Goal: Task Accomplishment & Management: Complete application form

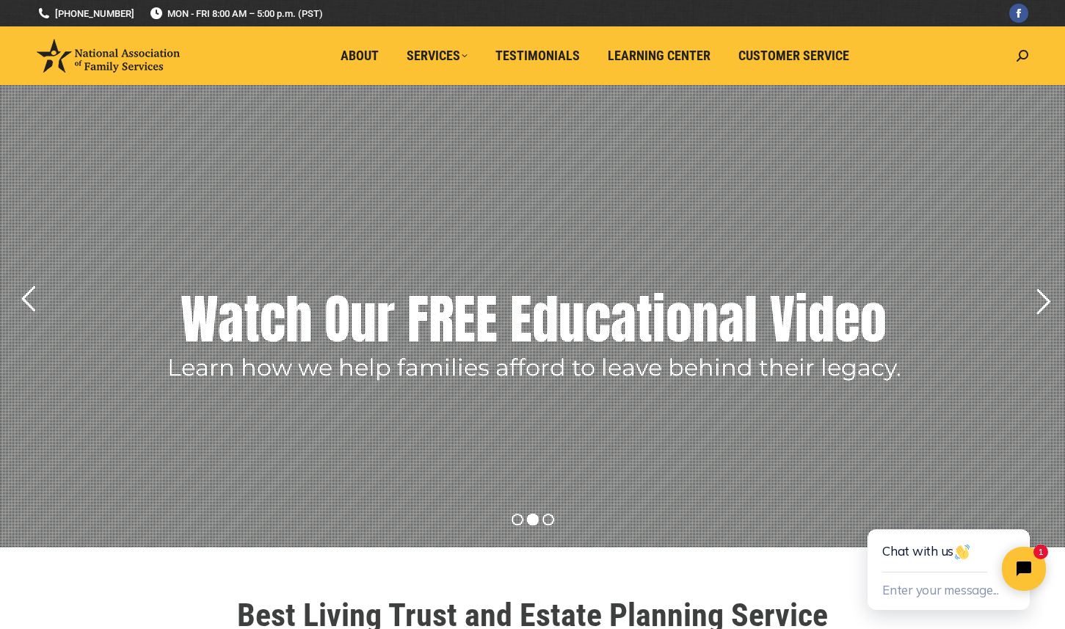
scroll to position [2, 0]
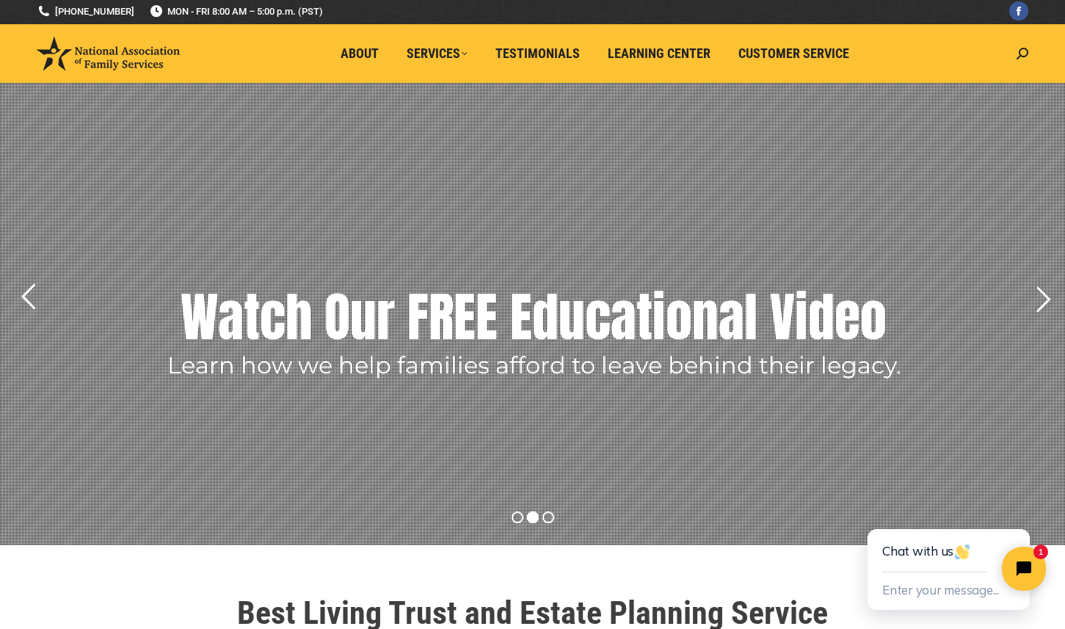
click at [675, 318] on rs-layer "Watch Our FREE Educational Video" at bounding box center [534, 316] width 706 height 73
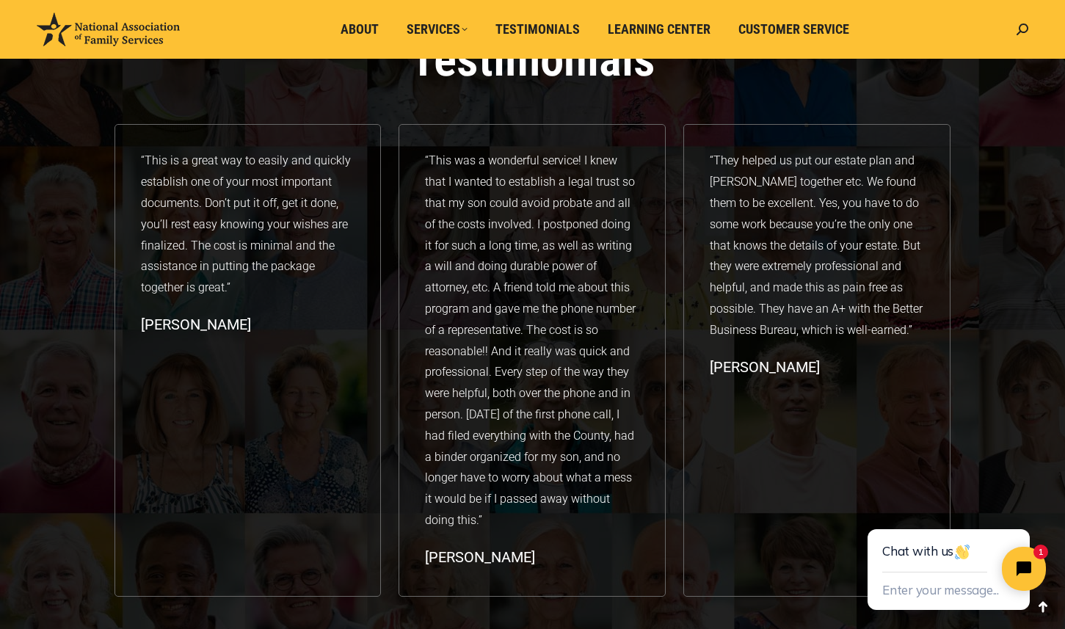
scroll to position [2314, 0]
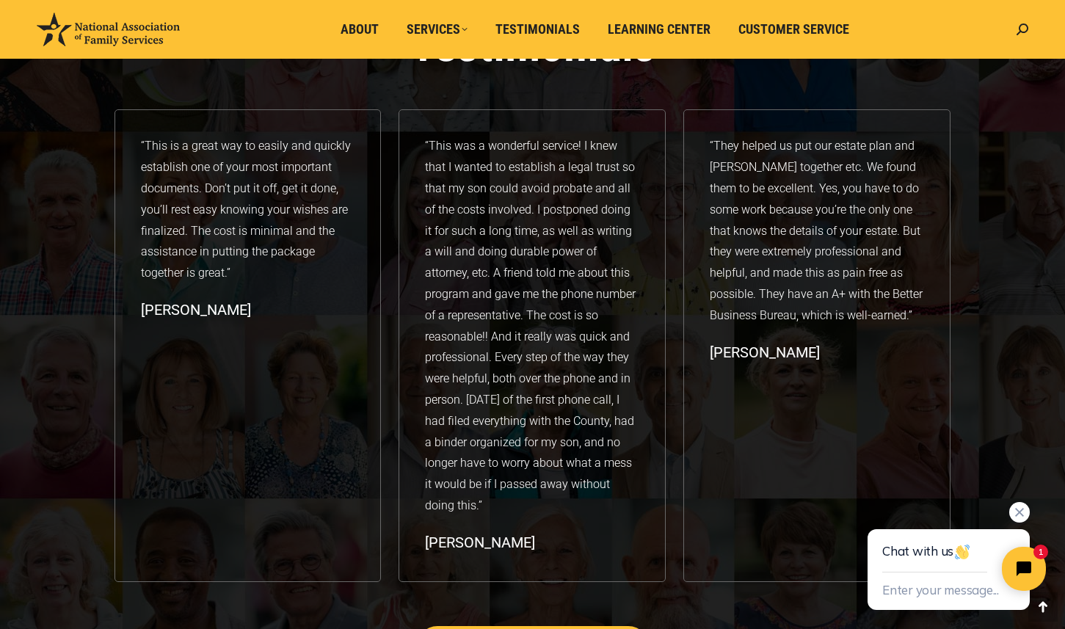
click at [930, 604] on div "Enter your message..." at bounding box center [949, 591] width 133 height 37
click at [930, 590] on button "Enter your message..." at bounding box center [941, 591] width 117 height 24
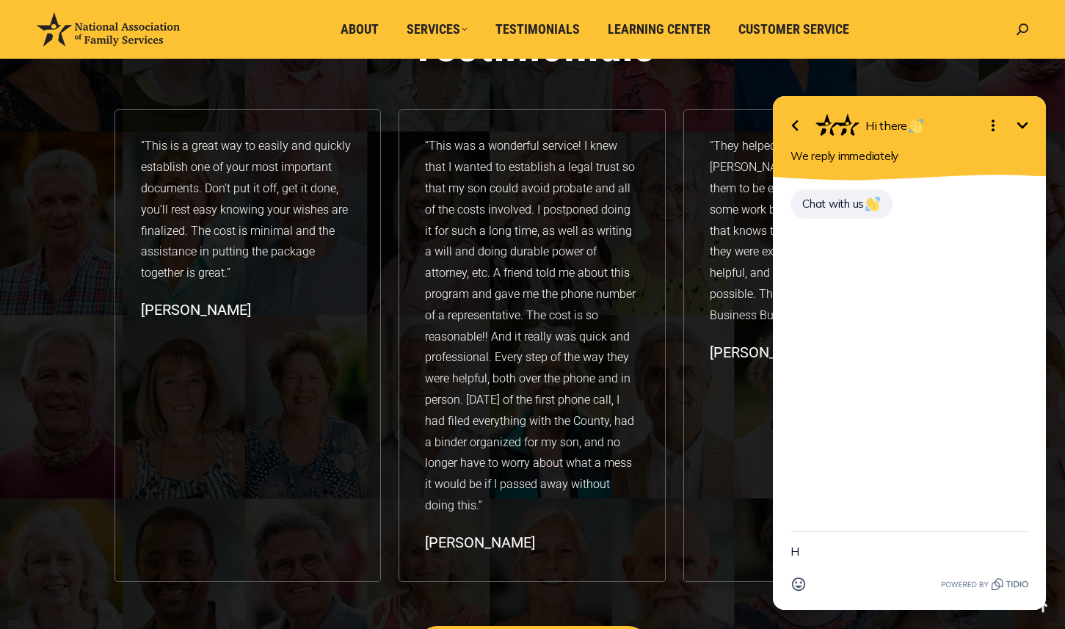
type textarea "Hi"
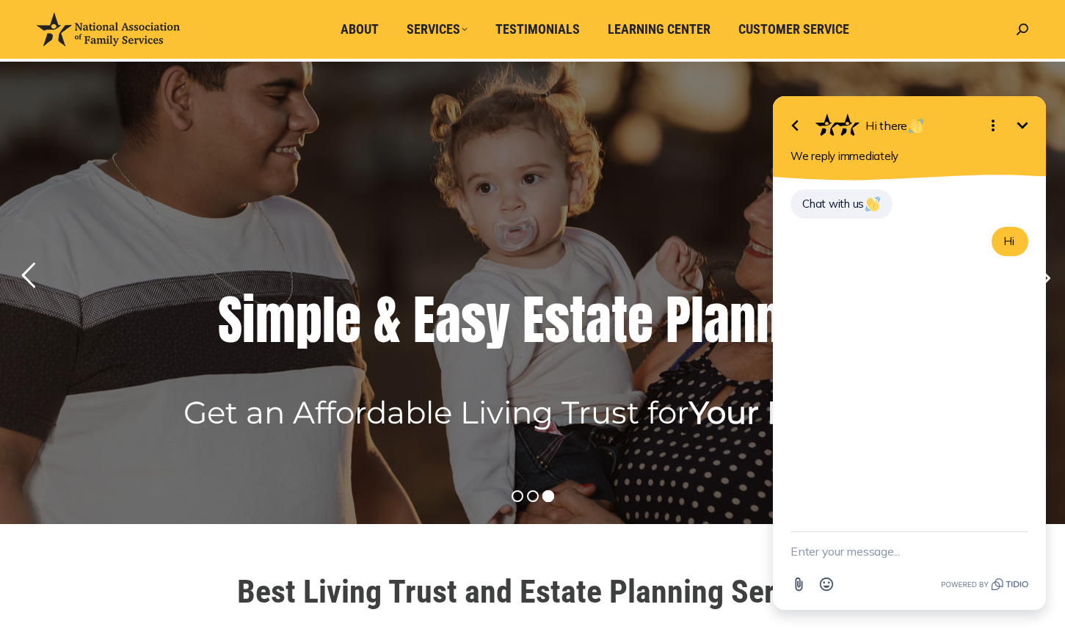
scroll to position [45, 0]
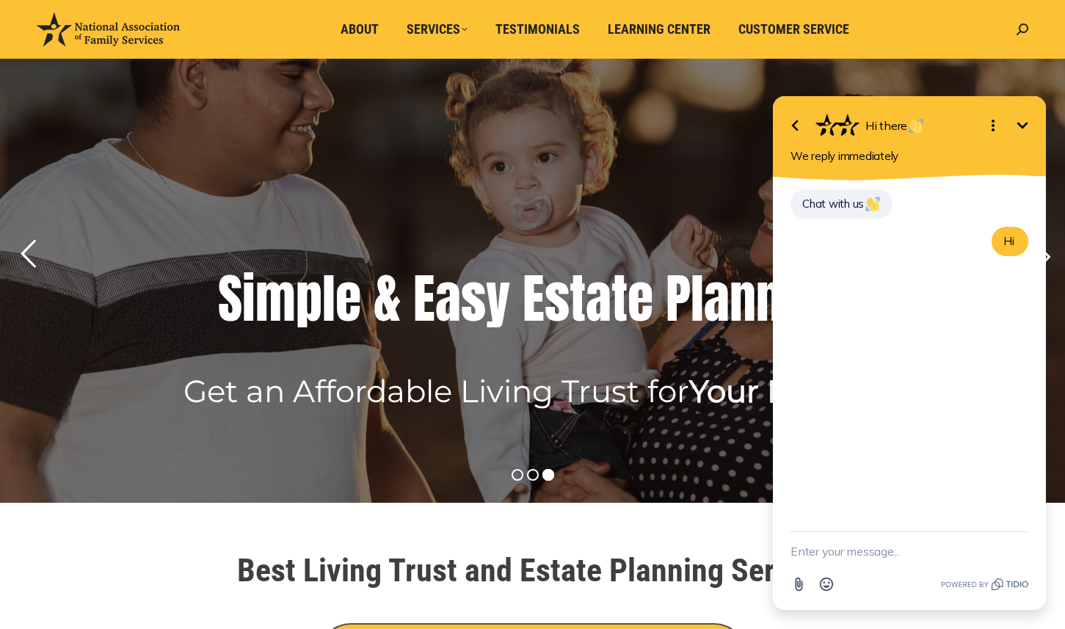
click at [34, 251] on rs-arrow at bounding box center [28, 254] width 37 height 37
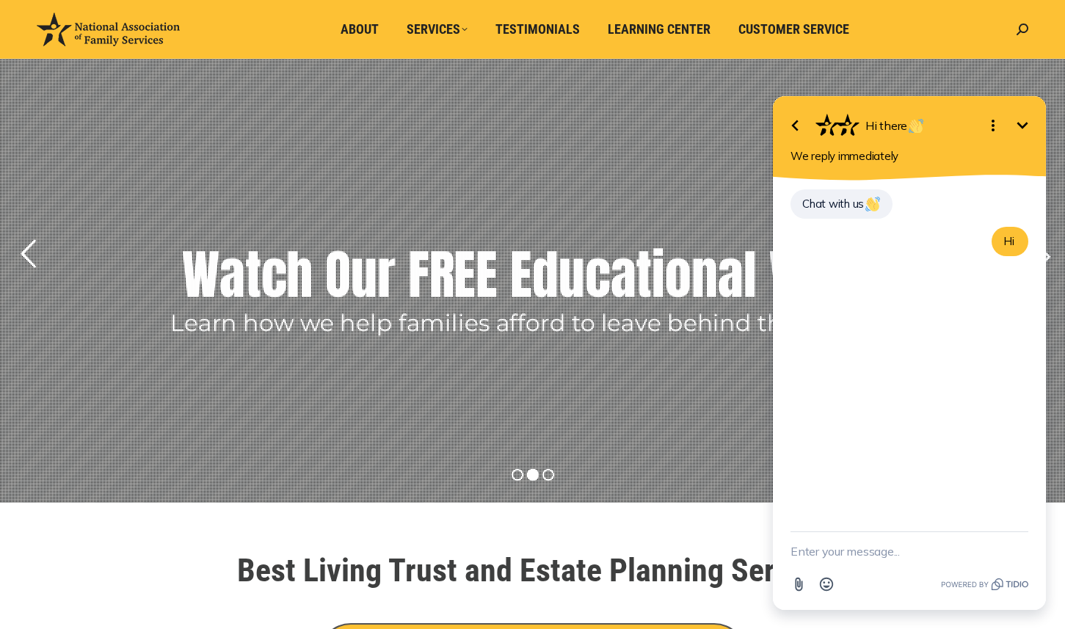
click at [34, 251] on rs-arrow at bounding box center [28, 254] width 37 height 37
click at [556, 219] on rs-layer at bounding box center [532, 271] width 1065 height 463
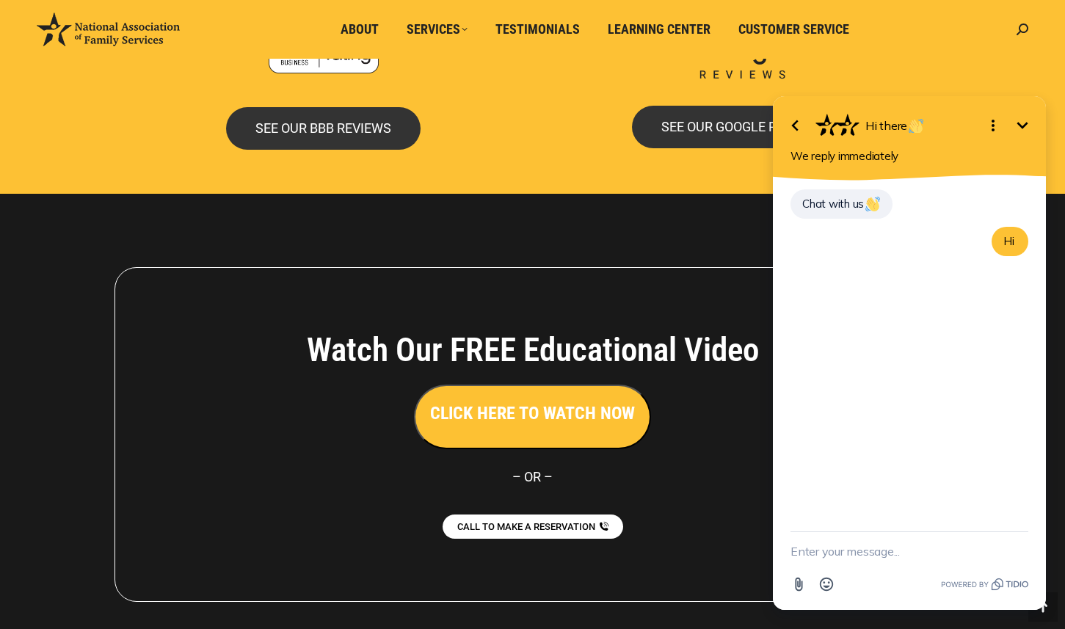
scroll to position [3228, 0]
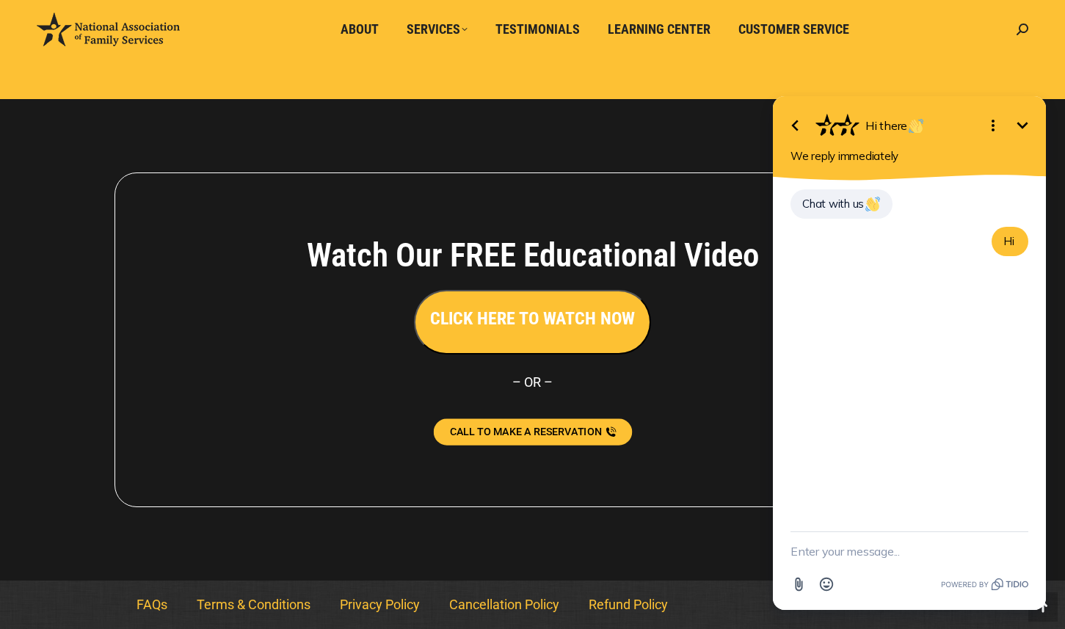
click at [525, 435] on span "CALL TO MAKE A RESERVATION" at bounding box center [525, 432] width 152 height 10
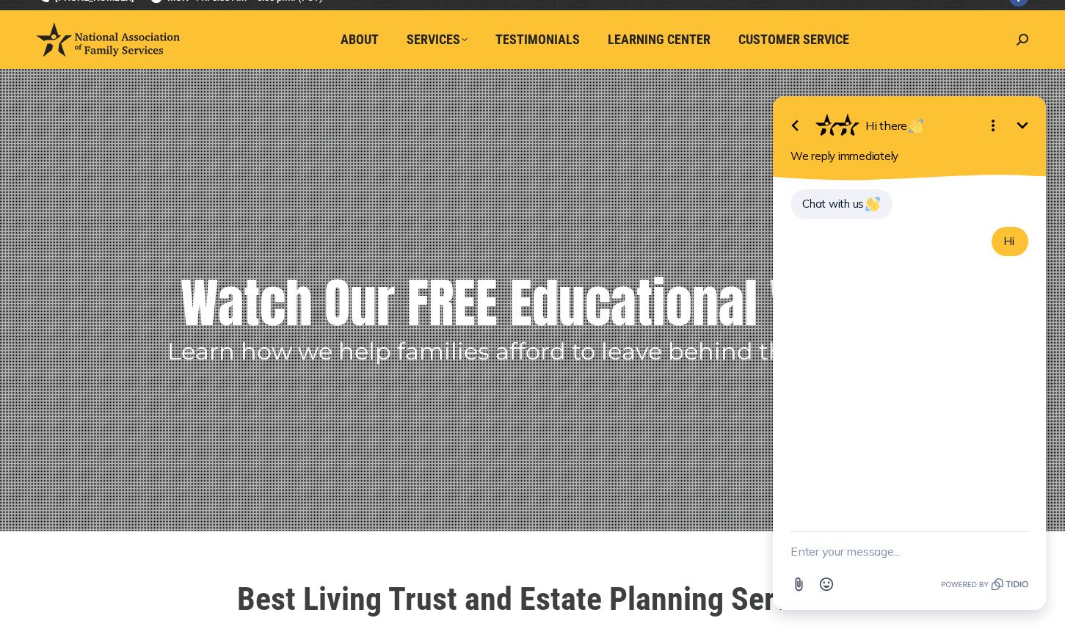
scroll to position [0, 0]
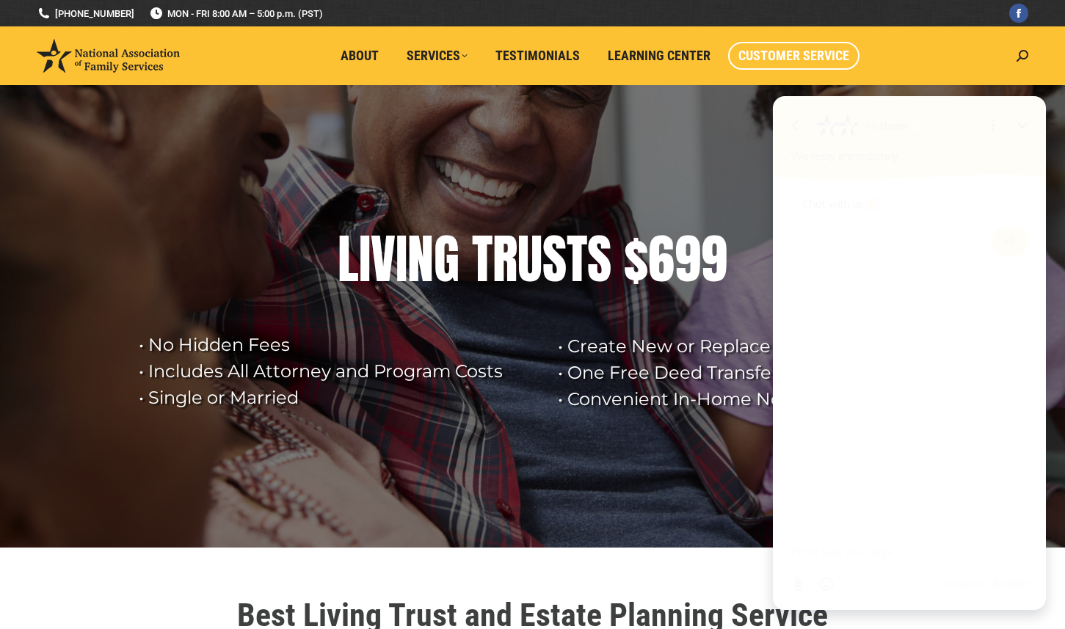
click at [840, 53] on span "Customer Service" at bounding box center [794, 56] width 111 height 16
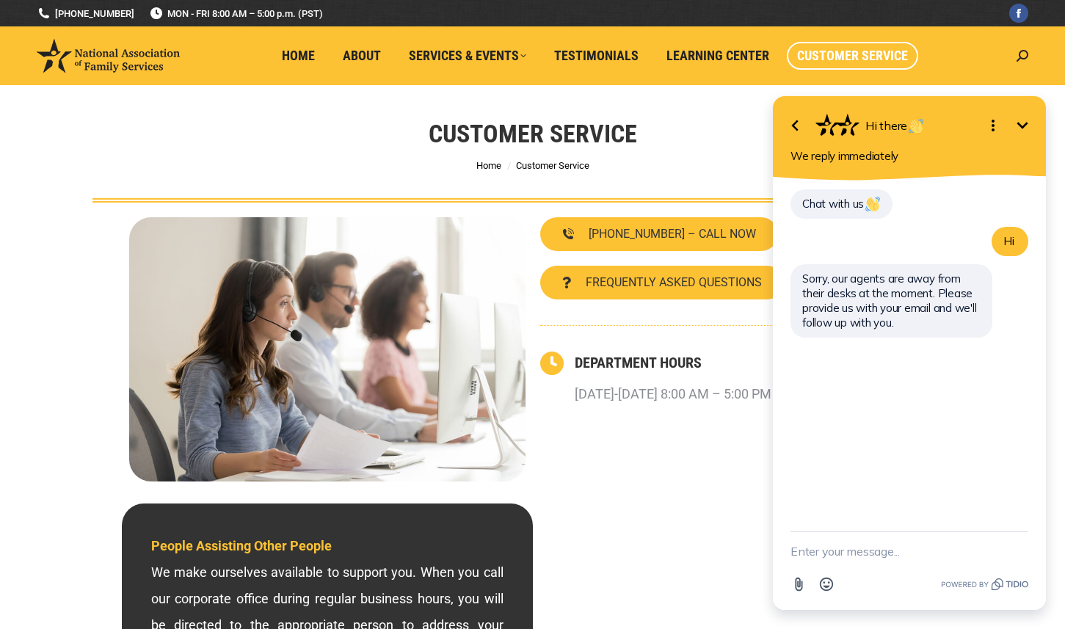
click at [833, 554] on textarea "New message" at bounding box center [910, 551] width 238 height 38
type textarea "jayk.simma@gmail.com"
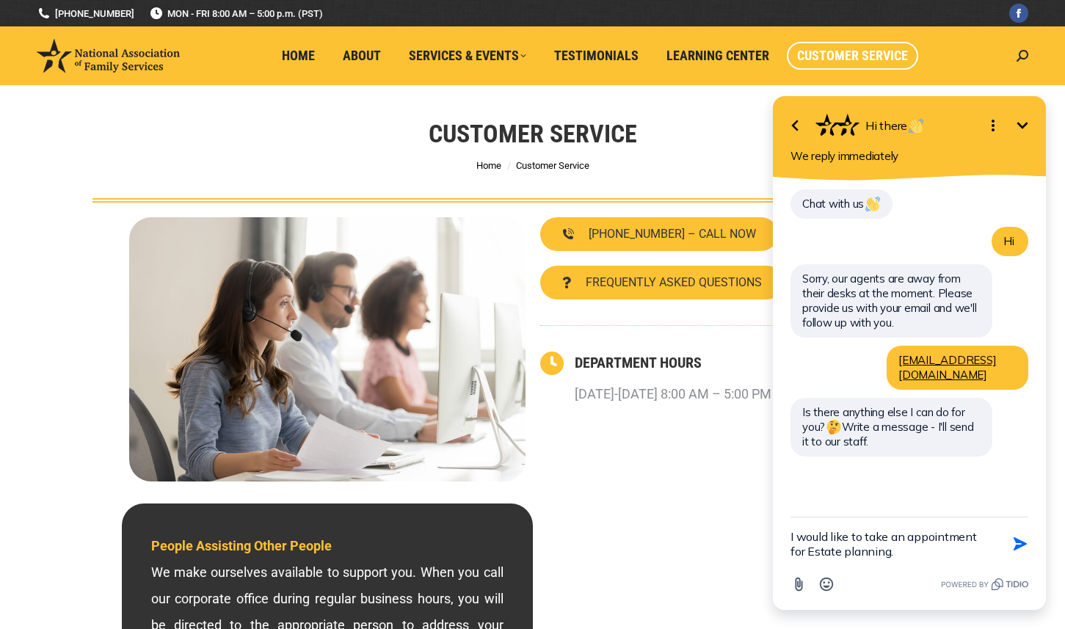
type textarea "I would like to take an appointment for Estate planning."
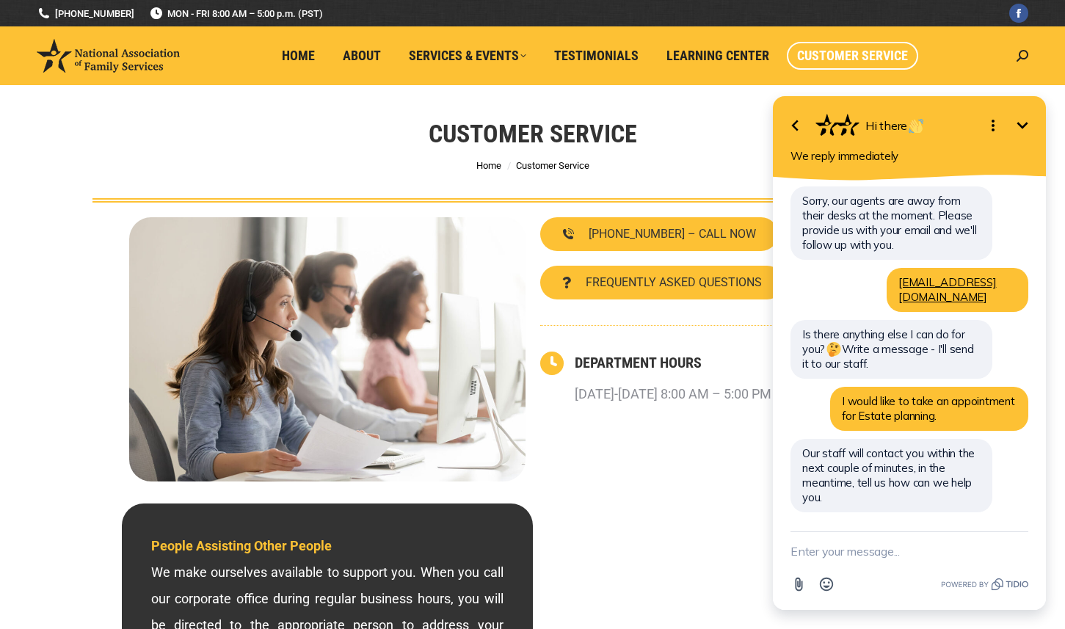
scroll to position [63, 0]
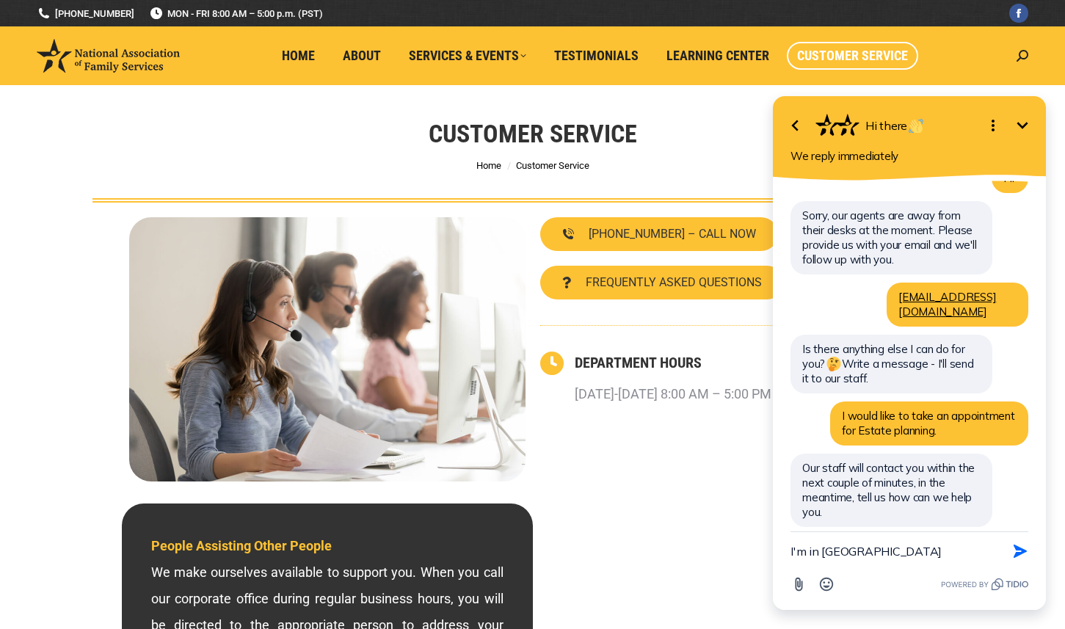
type textarea "I'm in San Diego"
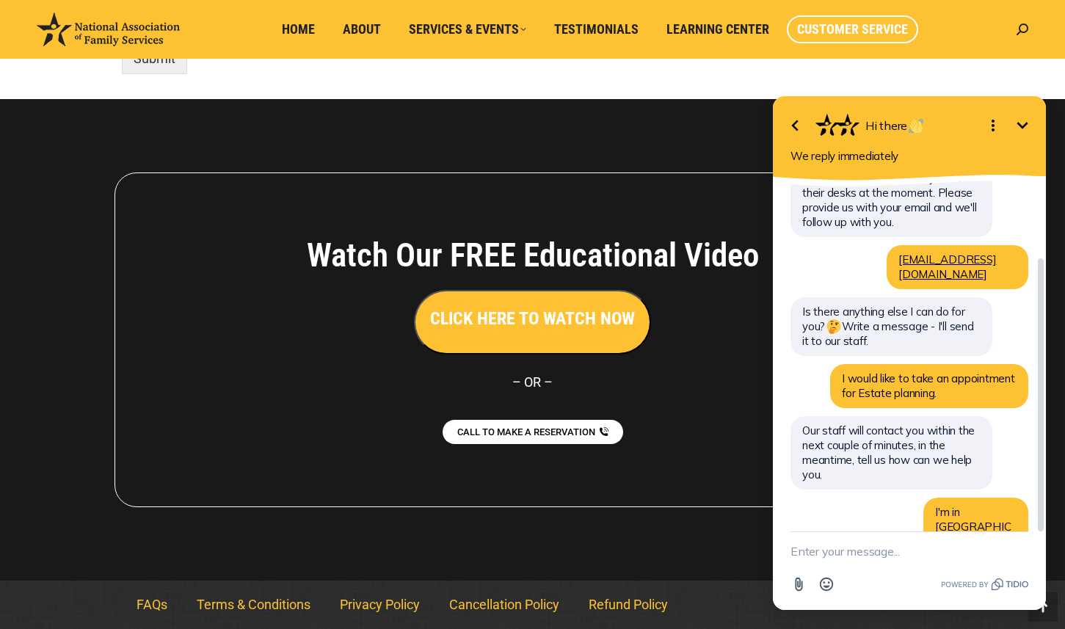
scroll to position [0, 0]
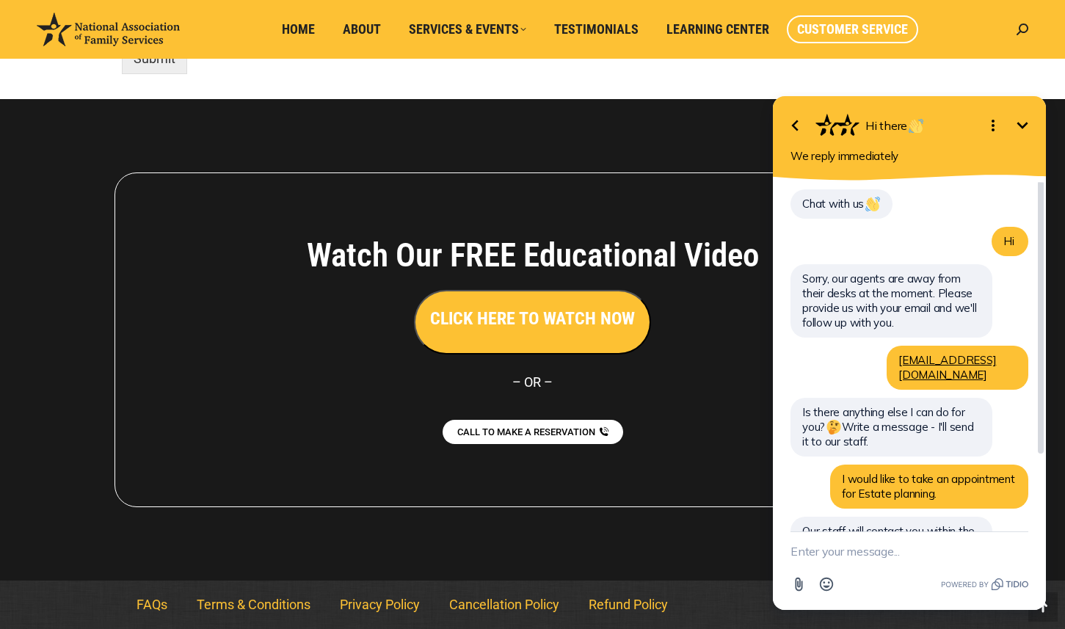
click at [913, 227] on div "Chat with us Hi Sorry, our agents are away from their desks at the moment. Plea…" at bounding box center [910, 432] width 238 height 488
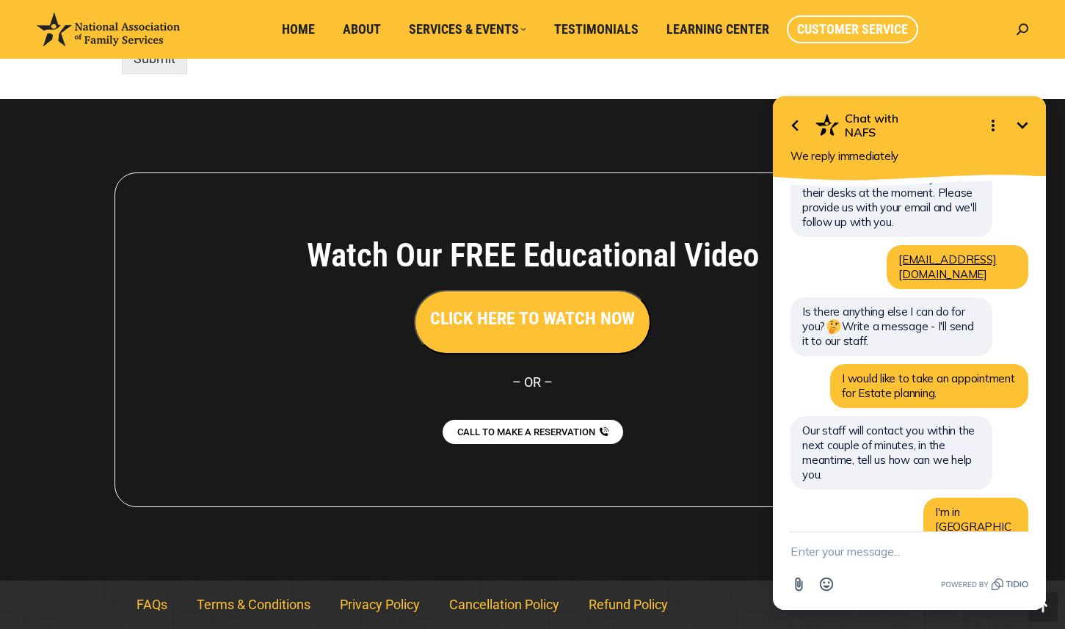
scroll to position [217, 0]
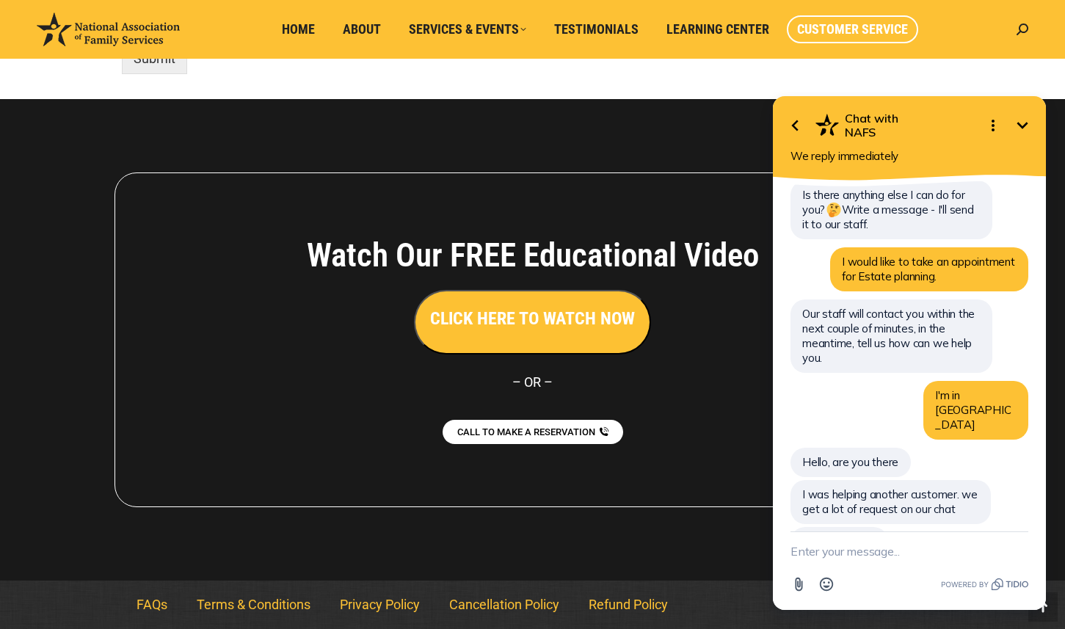
click at [855, 551] on textarea "New message" at bounding box center [910, 551] width 238 height 38
type textarea "okay. thank you"
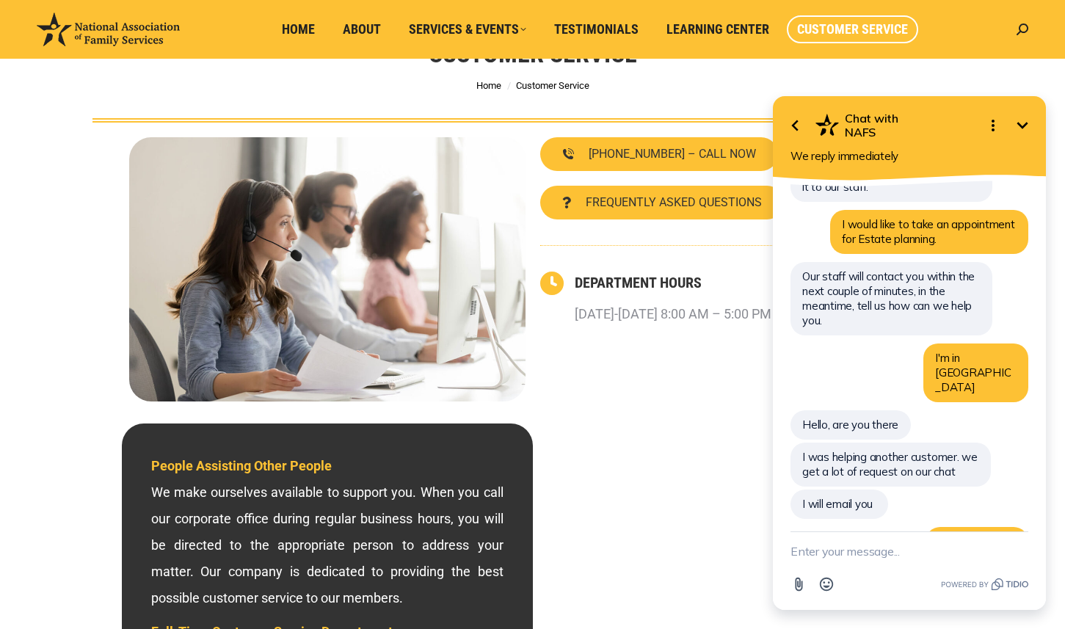
scroll to position [0, 0]
